Goal: Complete application form

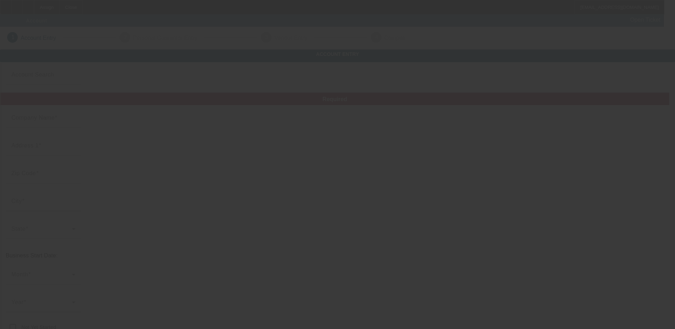
type input "Towmatic towing & recovery llc"
type input "[PHONE_NUMBER]"
type input "[EMAIL_ADDRESS][DOMAIN_NAME]"
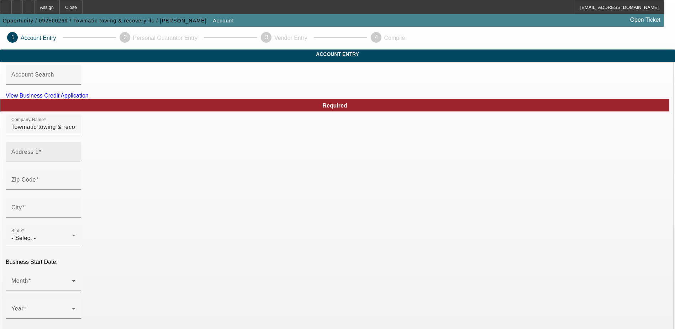
click at [75, 159] on input "Address 1" at bounding box center [43, 155] width 64 height 9
paste input "[STREET_ADDRESS][PERSON_NAME]"
type input "[STREET_ADDRESS][PERSON_NAME]"
click at [257, 184] on div "Zip Code" at bounding box center [338, 184] width 664 height 28
click at [75, 187] on input "Zip Code" at bounding box center [43, 182] width 64 height 9
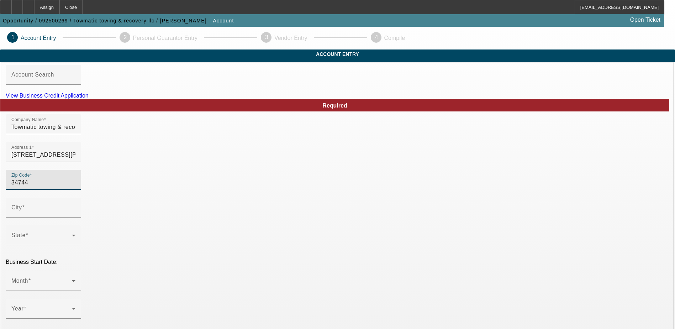
type input "34744"
type input "Kissimmee"
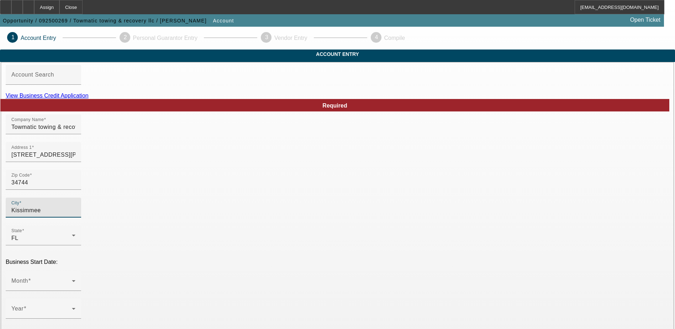
type input "Osceola"
click at [75, 271] on div "Month" at bounding box center [43, 281] width 64 height 20
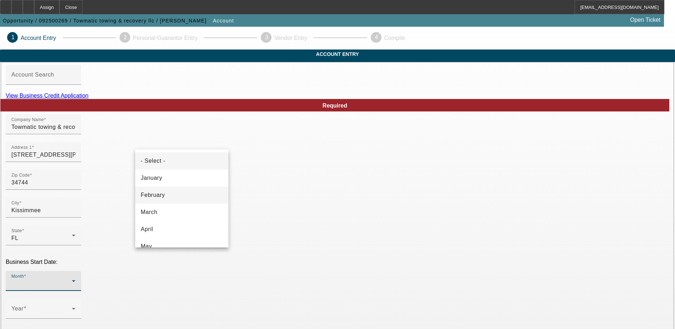
click at [177, 193] on mat-option "February" at bounding box center [181, 195] width 93 height 17
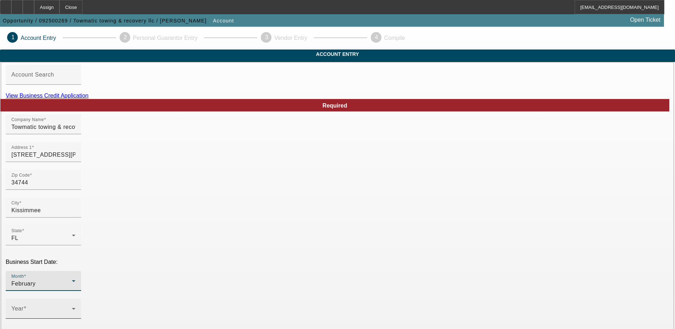
click at [72, 307] on span at bounding box center [41, 311] width 61 height 9
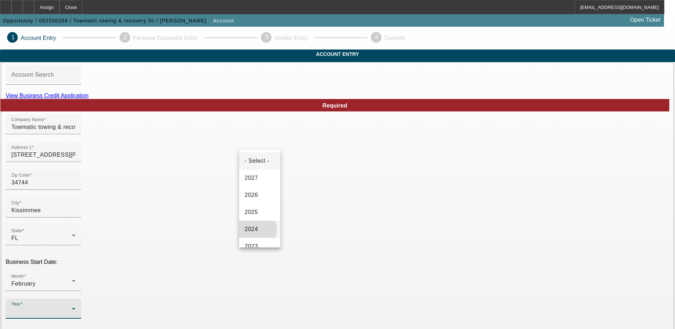
click at [256, 229] on span "2024" at bounding box center [252, 229] width 14 height 9
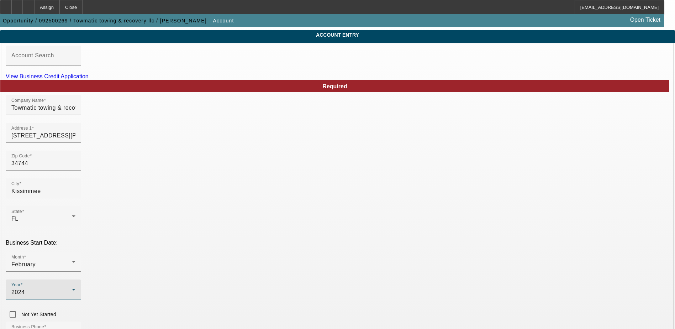
scroll to position [36, 0]
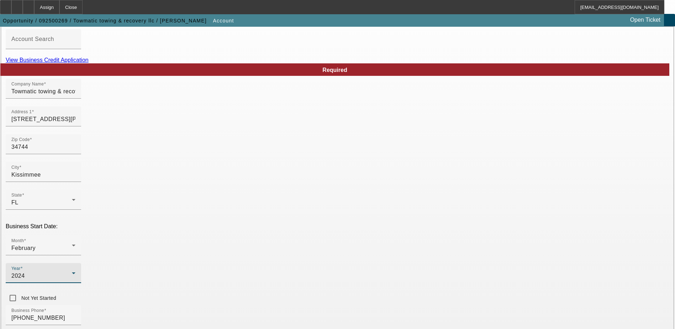
click at [273, 305] on div "Business Phone [PHONE_NUMBER]" at bounding box center [338, 319] width 664 height 28
paste input "991289625"
type input "991289625"
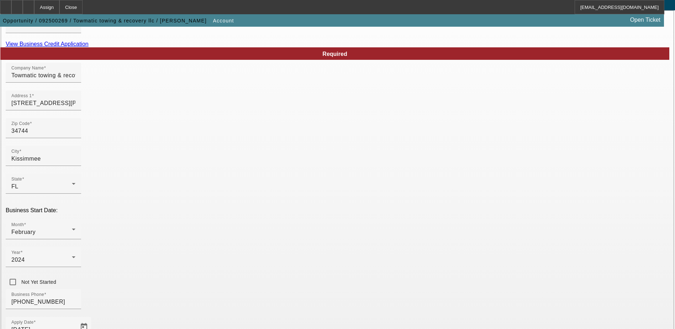
scroll to position [127, 0]
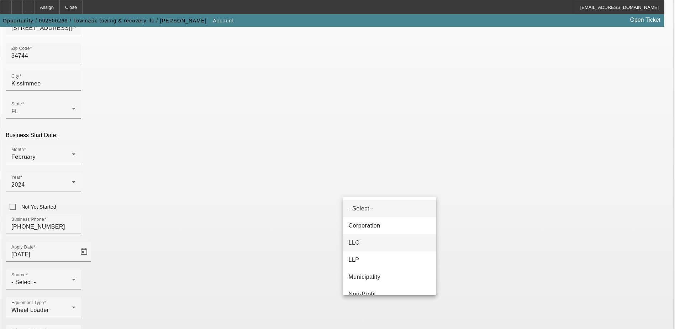
click at [357, 245] on span "LLC" at bounding box center [354, 242] width 11 height 9
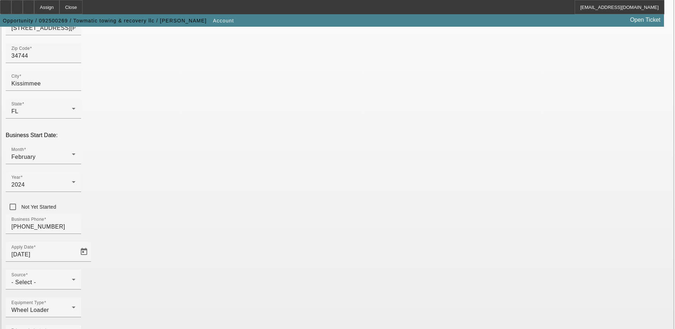
click at [267, 297] on div "Equipment Type Wheel Loader" at bounding box center [338, 311] width 664 height 28
click at [72, 278] on div "- Select -" at bounding box center [41, 282] width 61 height 9
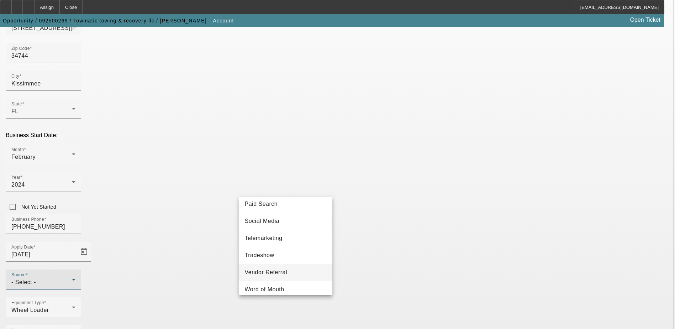
scroll to position [249, 0]
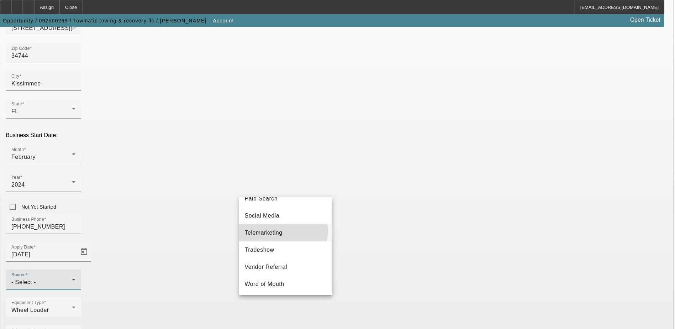
click at [281, 234] on span "Telemarketing" at bounding box center [264, 233] width 38 height 9
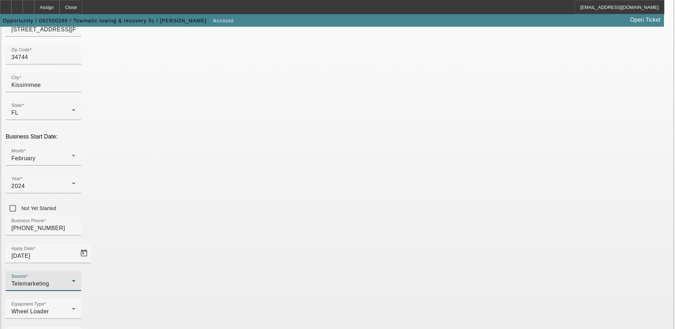
scroll to position [127, 0]
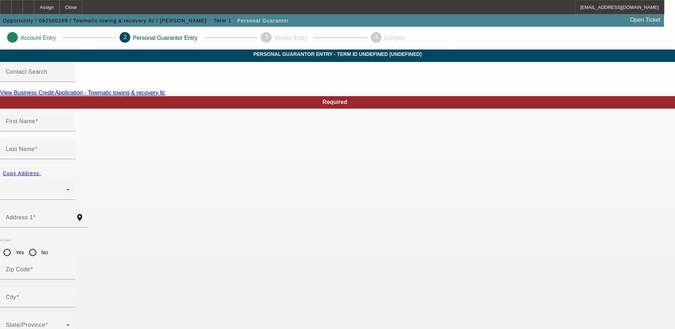
type input "[PERSON_NAME]"
radio input "true"
type input "599-62-5550"
type input "[EMAIL_ADDRESS][DOMAIN_NAME]"
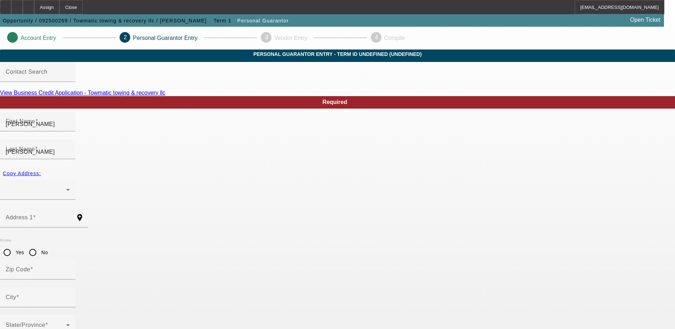
type input "[PHONE_NUMBER]"
click at [70, 208] on div "Address 1" at bounding box center [38, 218] width 64 height 20
click at [70, 216] on input "Address 1" at bounding box center [38, 220] width 64 height 9
paste input "[STREET_ADDRESS][PERSON_NAME]"
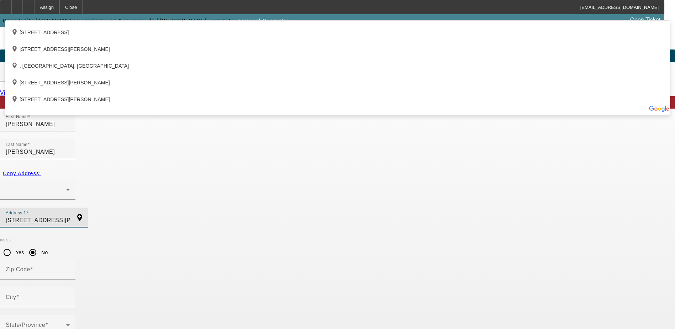
type input "[STREET_ADDRESS][PERSON_NAME]"
drag, startPoint x: 95, startPoint y: 184, endPoint x: 91, endPoint y: 185, distance: 4.1
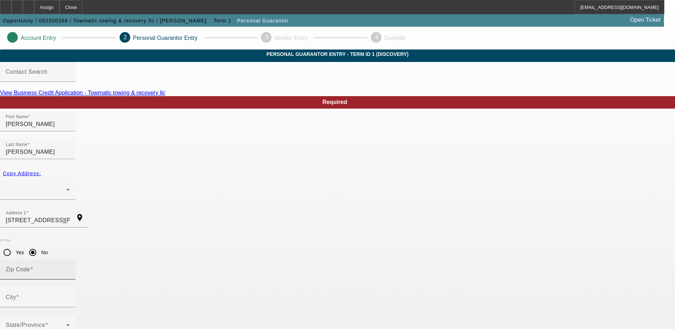
click at [30, 266] on mat-label "Zip Code" at bounding box center [18, 269] width 25 height 6
click at [70, 268] on input "Zip Code" at bounding box center [38, 272] width 64 height 9
type input "34744"
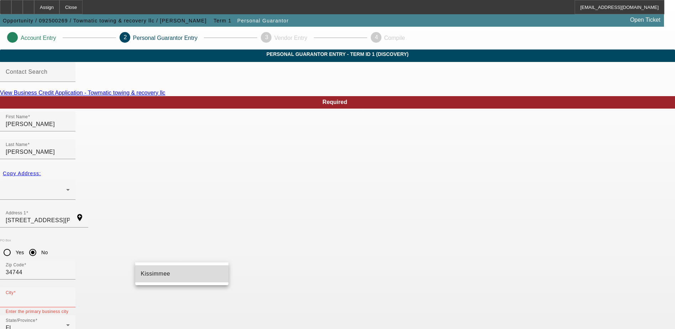
click at [160, 276] on span "Kissimmee" at bounding box center [156, 274] width 30 height 6
type input "Kissimmee"
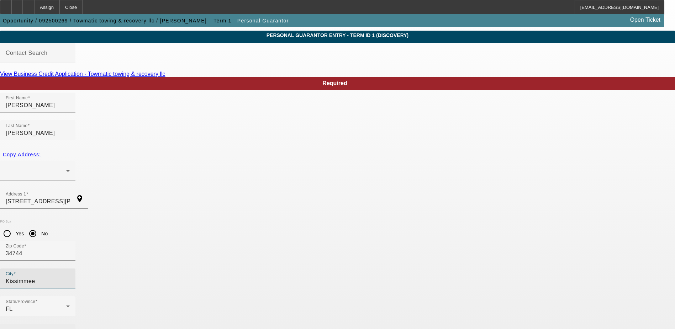
scroll to position [19, 0]
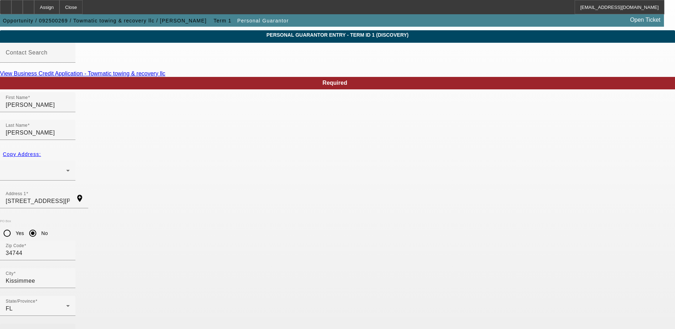
click at [49, 329] on mat-label "Business Phone" at bounding box center [28, 333] width 44 height 6
type input "[PHONE_NUMBER]"
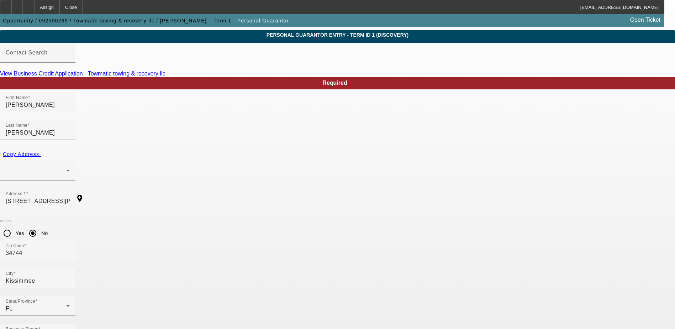
type input "100"
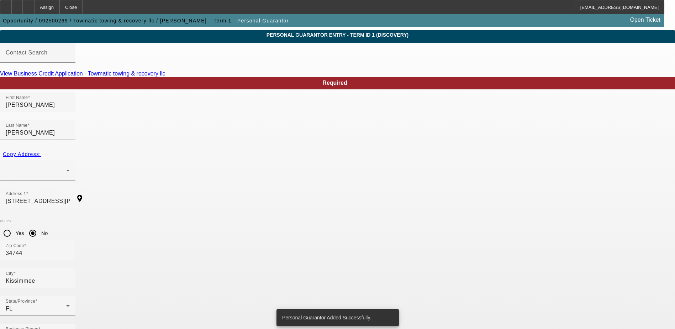
scroll to position [0, 0]
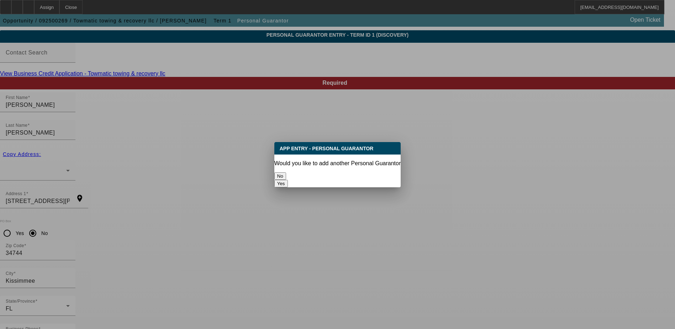
click at [286, 174] on button "No" at bounding box center [280, 175] width 12 height 7
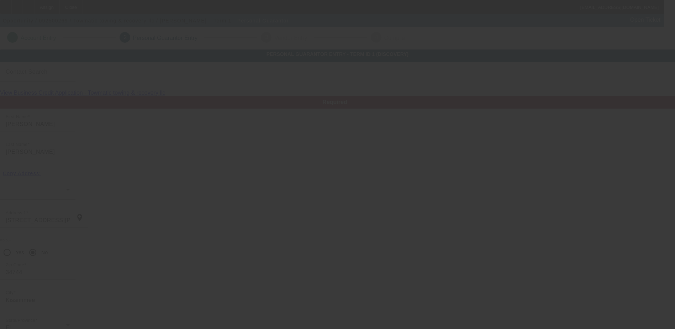
scroll to position [19, 0]
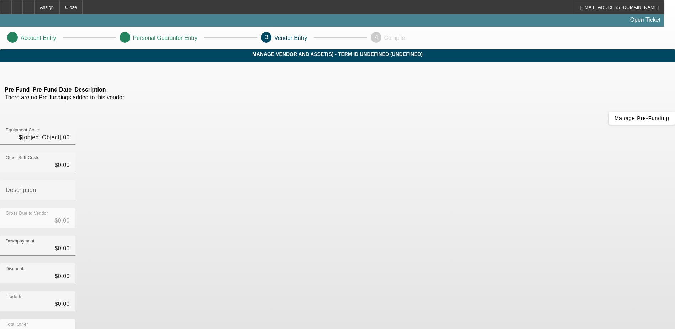
type input "$17,000.00"
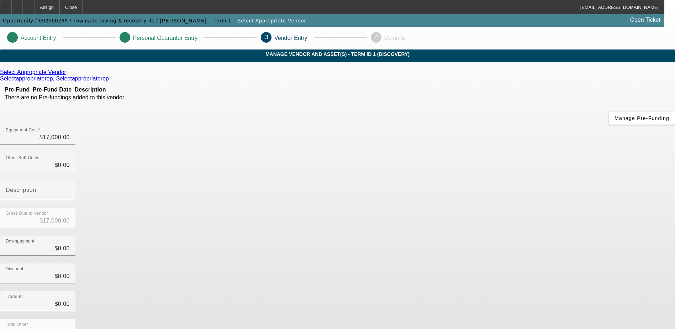
click at [68, 75] on link at bounding box center [67, 72] width 2 height 6
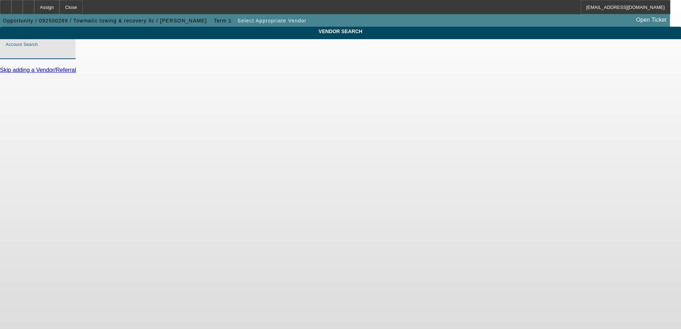
click at [70, 56] on input "Account Search" at bounding box center [38, 52] width 64 height 9
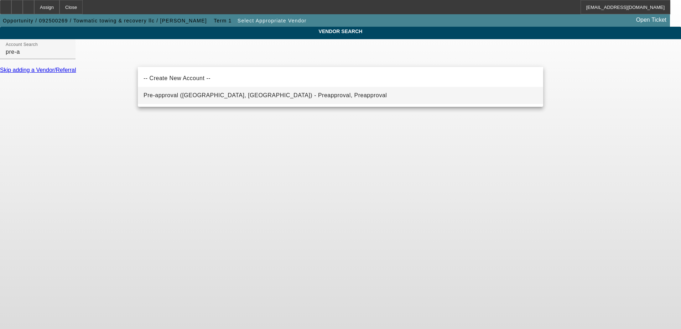
click at [186, 102] on mat-option "Pre-approval ([GEOGRAPHIC_DATA], [GEOGRAPHIC_DATA]) - Preapproval, Preapproval" at bounding box center [340, 95] width 405 height 17
type input "Pre-approval ([GEOGRAPHIC_DATA], [GEOGRAPHIC_DATA]) - Preapproval, Preapproval"
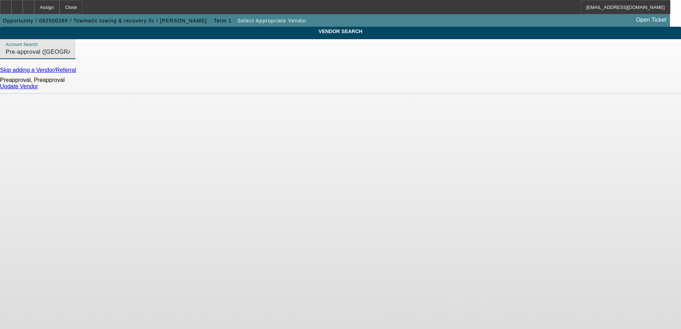
click at [38, 89] on link "Update Vendor" at bounding box center [19, 86] width 38 height 6
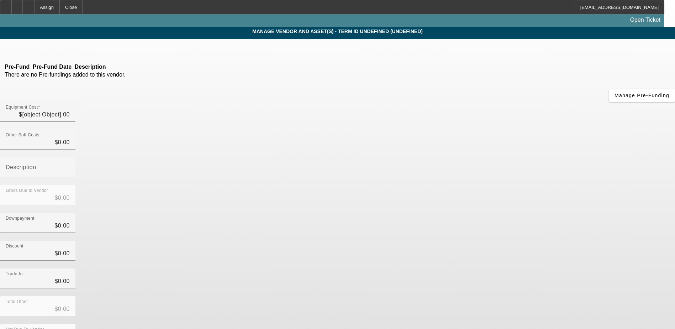
type input "$17,000.00"
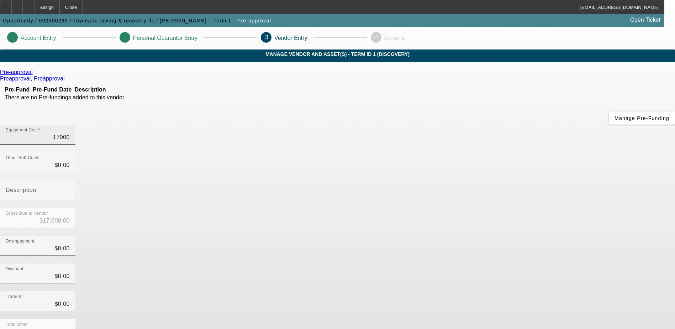
click at [70, 133] on input "17000" at bounding box center [38, 137] width 64 height 9
type input "$17,000.00"
click at [486, 236] on div "Downpayment $0.00" at bounding box center [337, 250] width 675 height 28
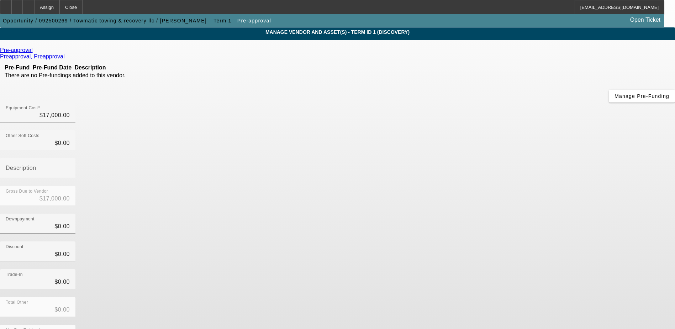
scroll to position [35, 0]
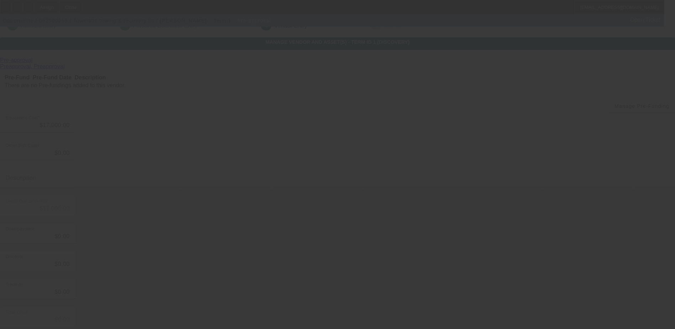
scroll to position [0, 0]
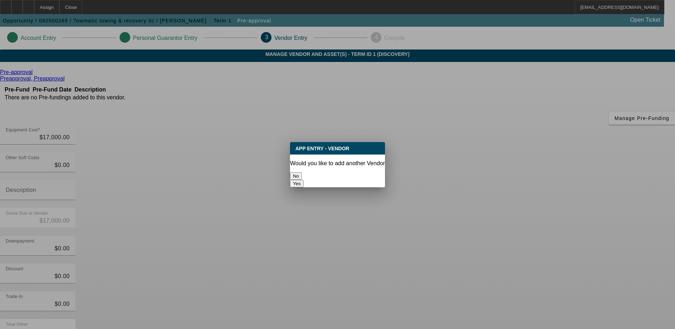
click at [302, 172] on button "No" at bounding box center [296, 175] width 12 height 7
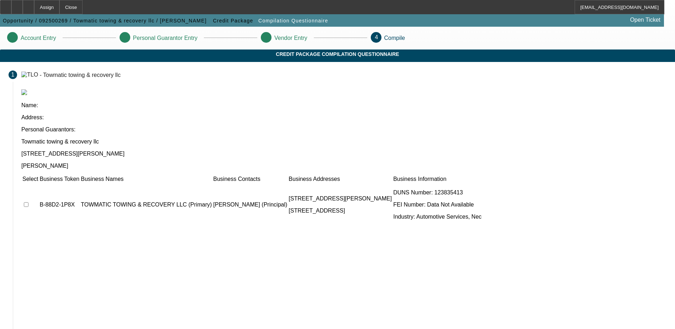
click at [28, 202] on input "checkbox" at bounding box center [26, 204] width 5 height 5
checkbox input "true"
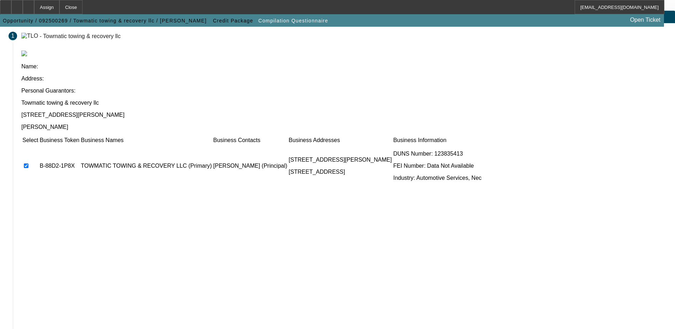
scroll to position [39, 0]
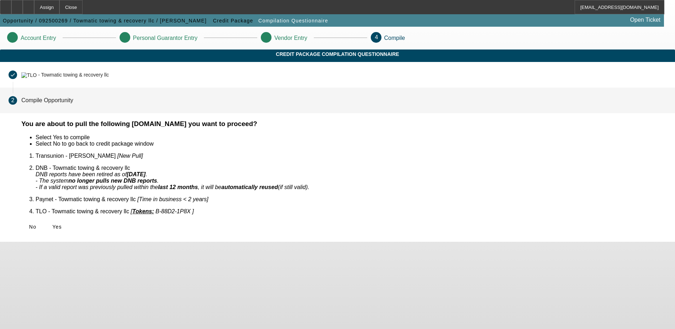
scroll to position [0, 0]
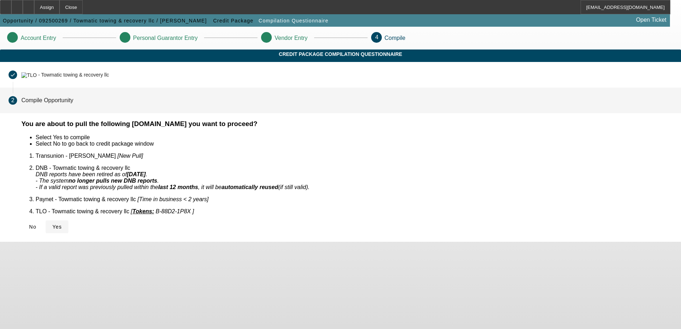
click at [52, 224] on icon at bounding box center [52, 227] width 0 height 6
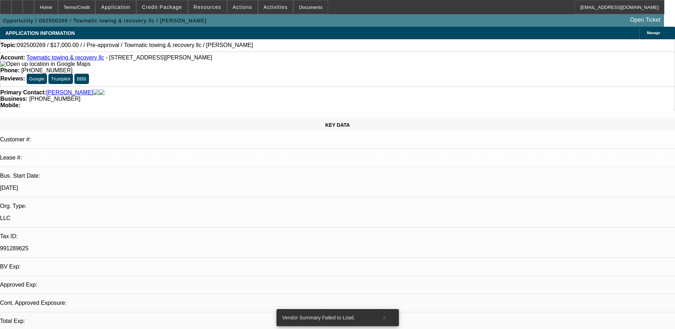
select select "0"
select select "2"
select select "0.1"
select select "4"
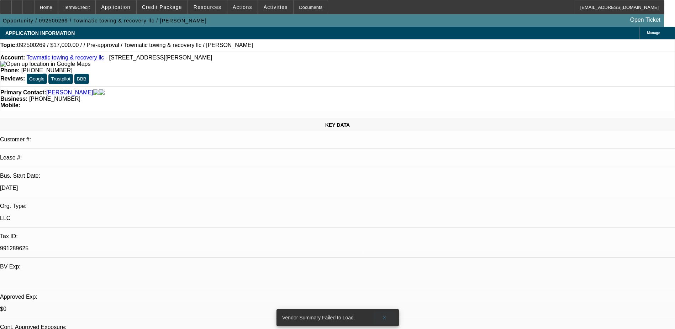
click at [386, 314] on span at bounding box center [384, 317] width 23 height 17
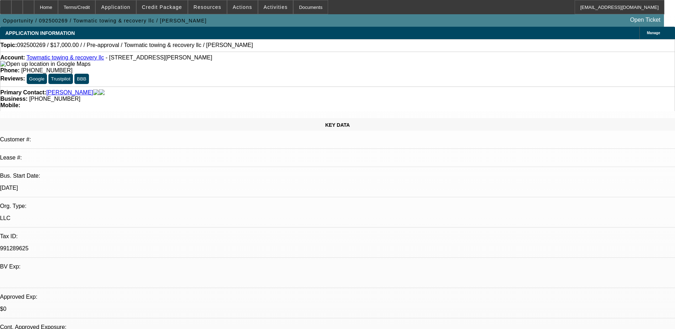
click at [23, 6] on div at bounding box center [16, 7] width 11 height 14
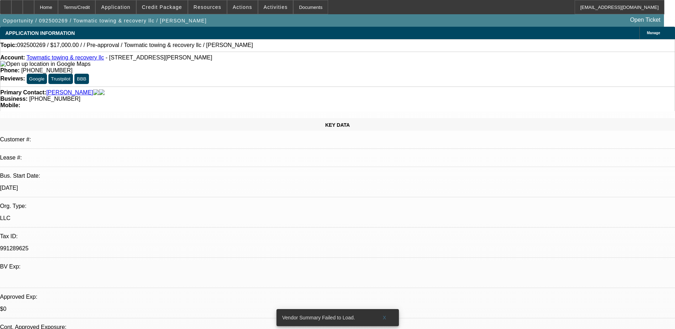
select select "0"
select select "2"
select select "0.1"
select select "4"
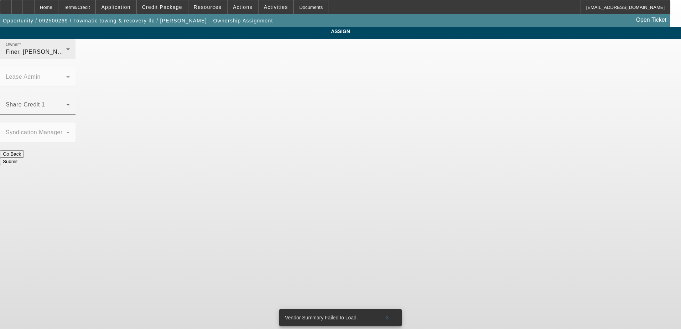
click at [66, 56] on div "Finer, [PERSON_NAME] (Lvl 1)" at bounding box center [36, 52] width 61 height 9
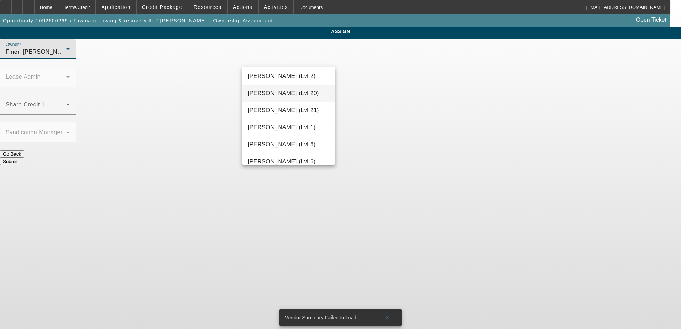
scroll to position [339, 0]
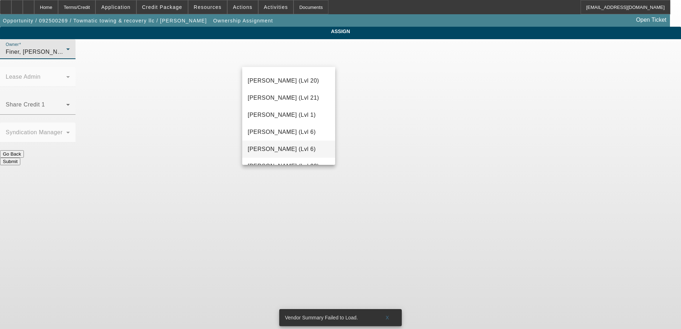
click at [272, 147] on span "[PERSON_NAME] (Lvl 6)" at bounding box center [282, 149] width 68 height 9
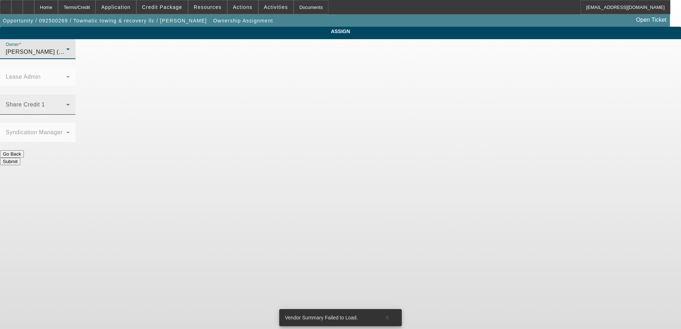
click at [66, 103] on span at bounding box center [36, 107] width 61 height 9
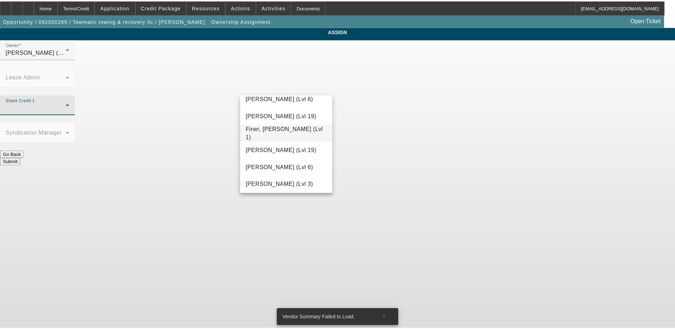
scroll to position [214, 0]
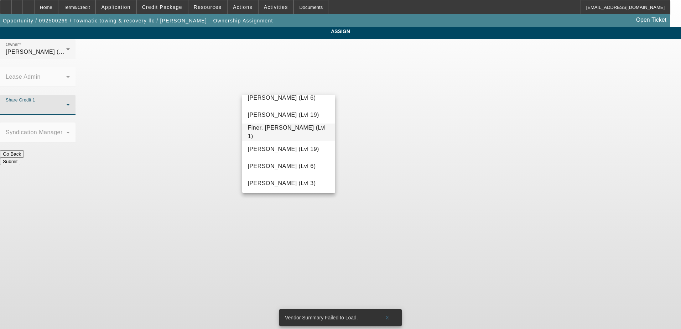
click at [271, 131] on span "Finer, [PERSON_NAME] (Lvl 1)" at bounding box center [289, 132] width 82 height 17
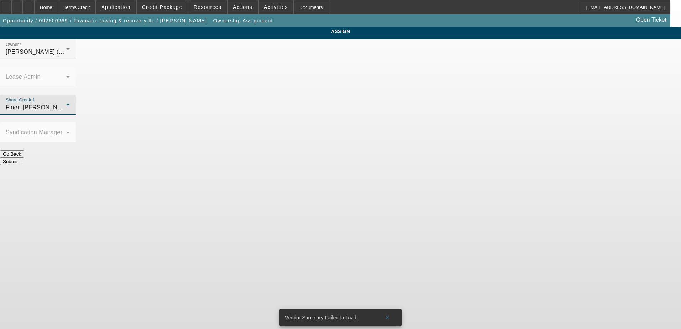
click at [20, 158] on button "Submit" at bounding box center [10, 161] width 20 height 7
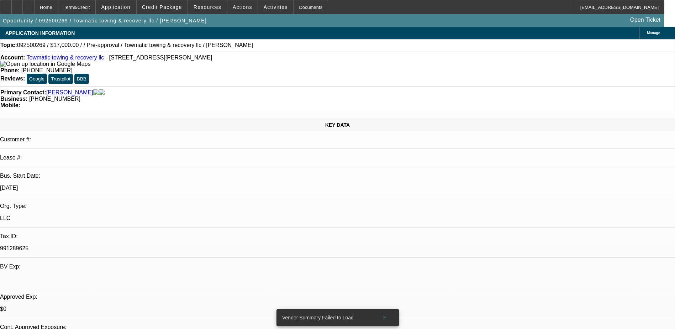
select select "0"
select select "2"
select select "0.1"
select select "4"
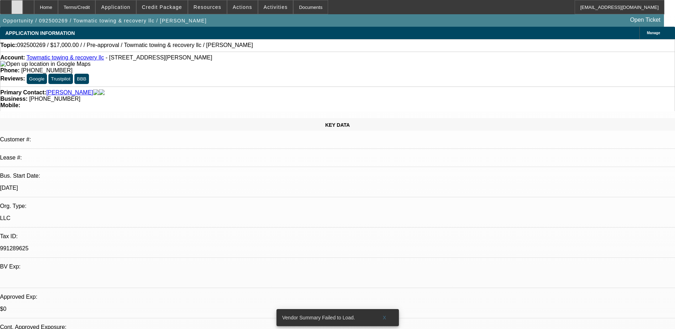
click at [23, 7] on div at bounding box center [16, 7] width 11 height 14
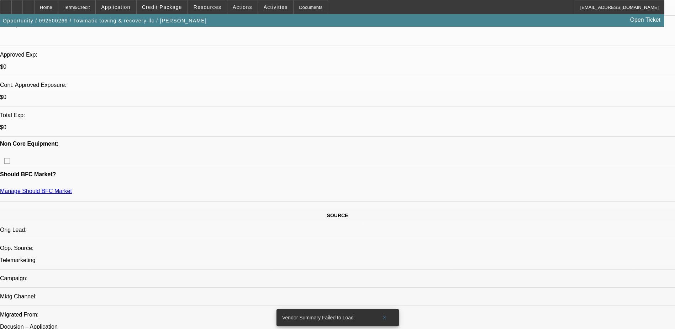
scroll to position [178, 0]
